Goal: Information Seeking & Learning: Learn about a topic

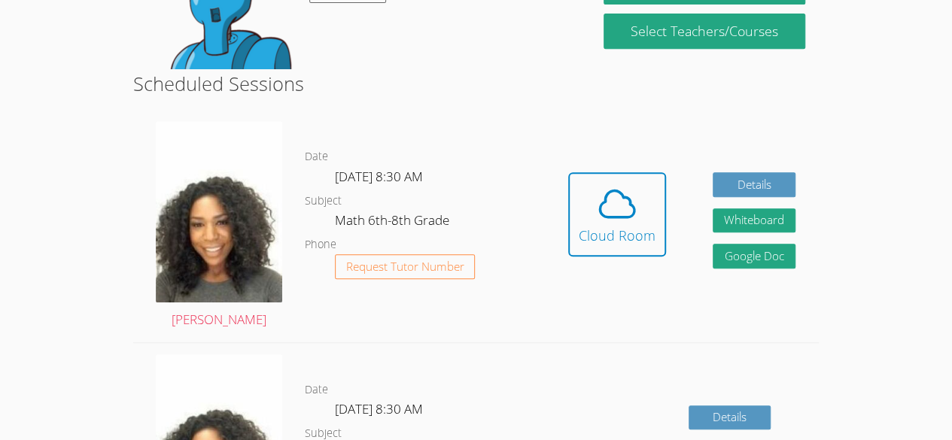
scroll to position [326, 0]
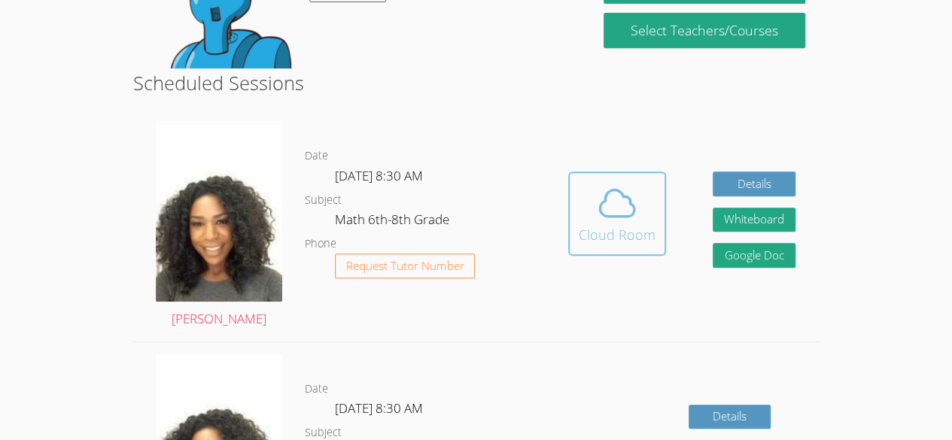
click at [638, 220] on span at bounding box center [617, 203] width 77 height 42
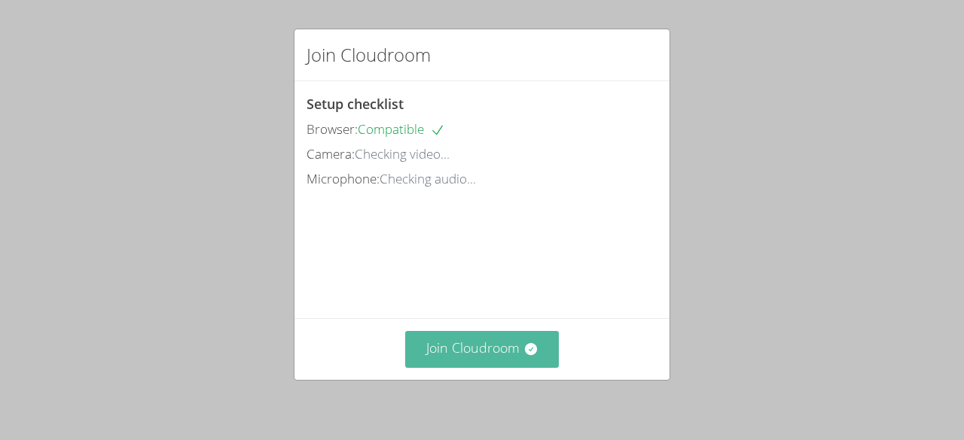
click at [508, 356] on button "Join Cloudroom" at bounding box center [482, 349] width 154 height 37
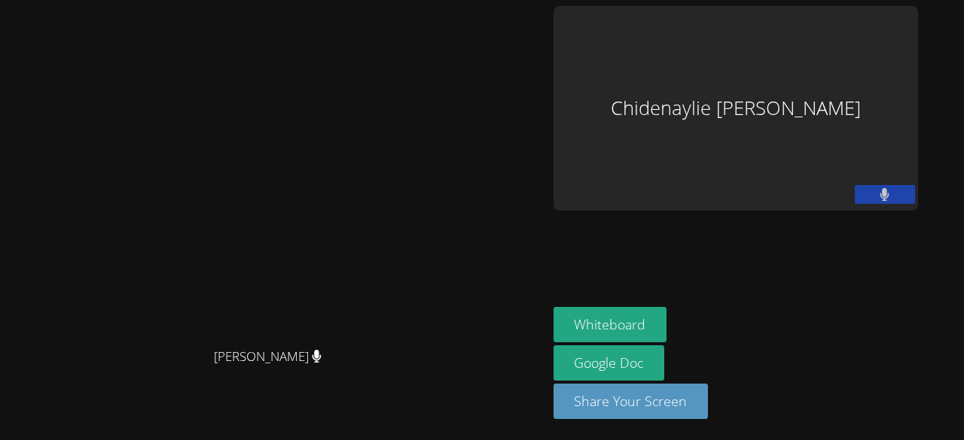
click at [915, 185] on button at bounding box center [885, 194] width 60 height 19
click at [892, 188] on icon at bounding box center [884, 194] width 16 height 13
click at [885, 199] on aside "Chidenaylie [PERSON_NAME] Whiteboard Google Doc Share Your Screen" at bounding box center [735, 220] width 376 height 440
click at [665, 381] on link "Google Doc" at bounding box center [608, 363] width 111 height 35
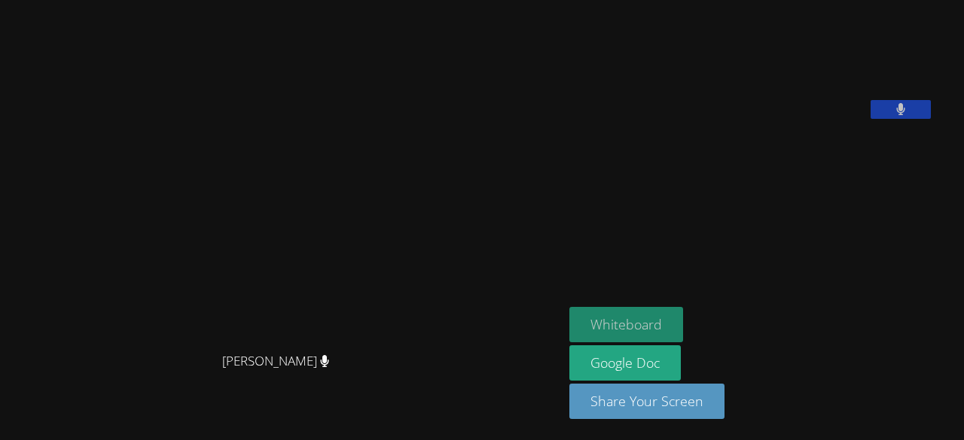
click at [666, 316] on button "Whiteboard" at bounding box center [626, 324] width 114 height 35
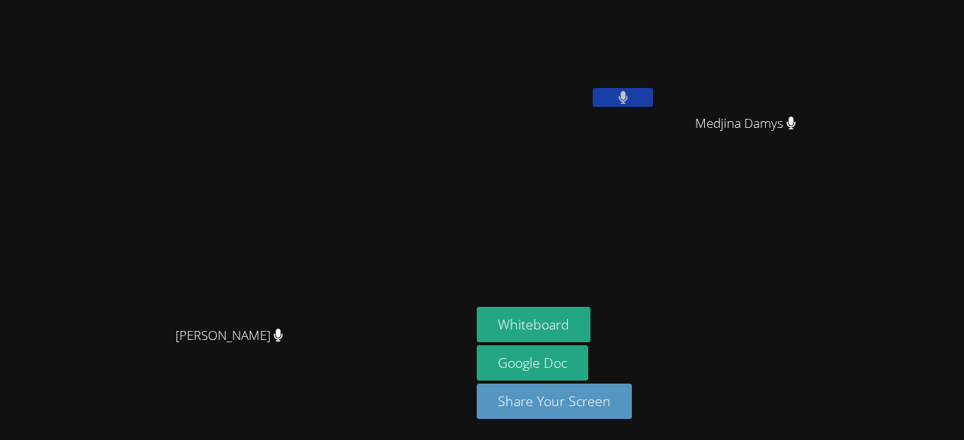
click at [841, 382] on div "Whiteboard Google Doc Share Your Screen" at bounding box center [659, 369] width 364 height 124
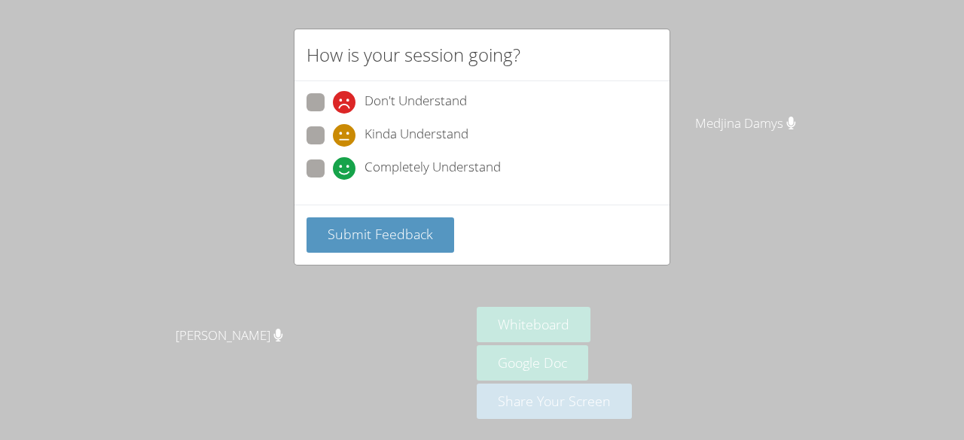
click at [333, 147] on span at bounding box center [333, 147] width 0 height 0
click at [333, 132] on input "Kinda Understand" at bounding box center [339, 132] width 13 height 13
radio input "true"
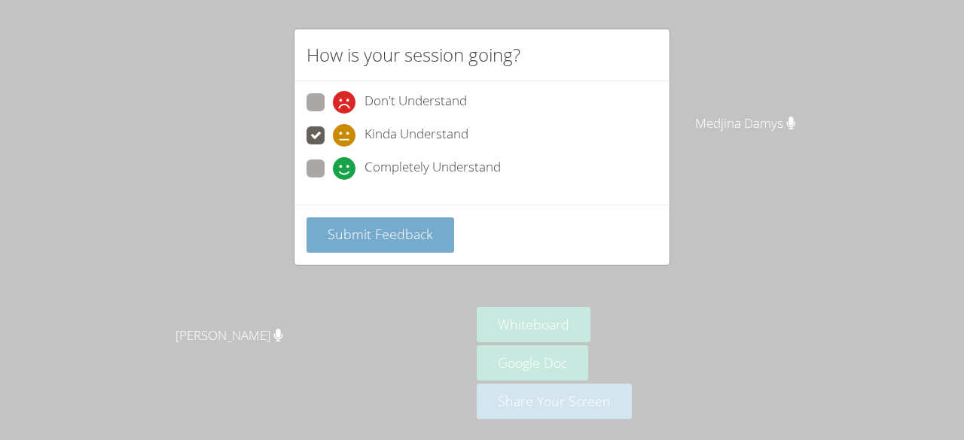
click at [384, 238] on span "Submit Feedback" at bounding box center [380, 234] width 105 height 18
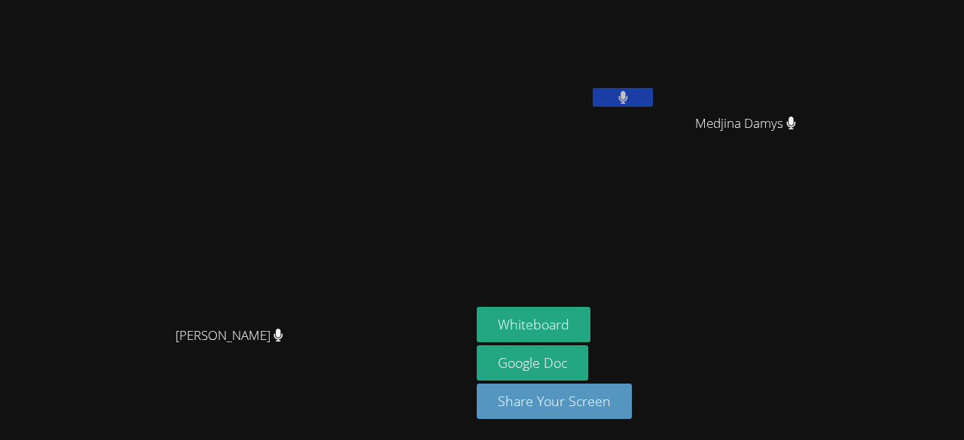
click at [285, 61] on video at bounding box center [236, 190] width 226 height 258
